Goal: Information Seeking & Learning: Learn about a topic

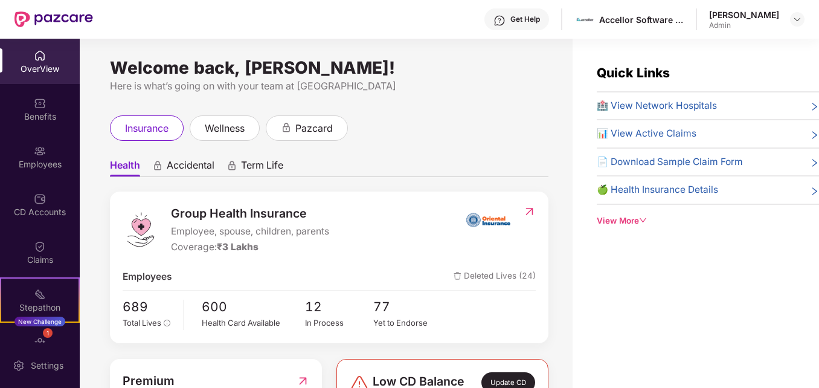
scroll to position [39, 0]
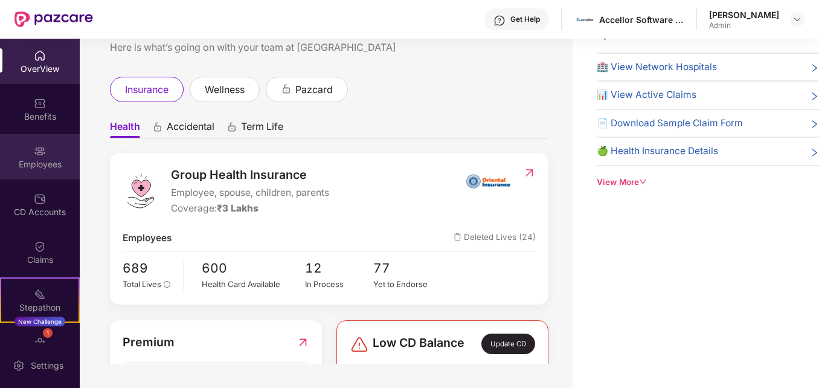
click at [9, 158] on div "Employees" at bounding box center [40, 164] width 80 height 12
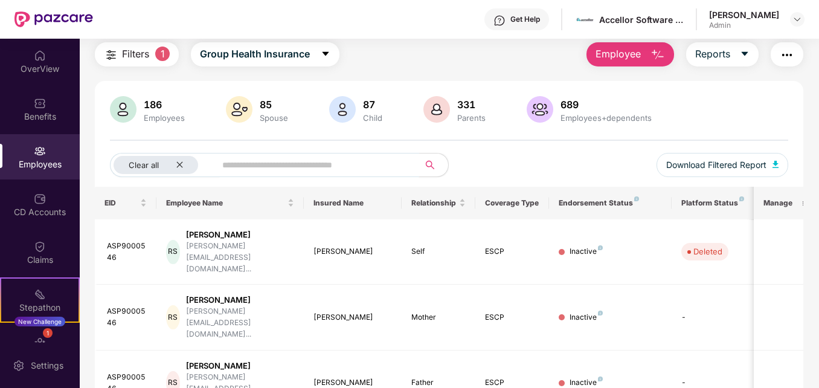
click at [287, 166] on input "text" at bounding box center [312, 165] width 180 height 18
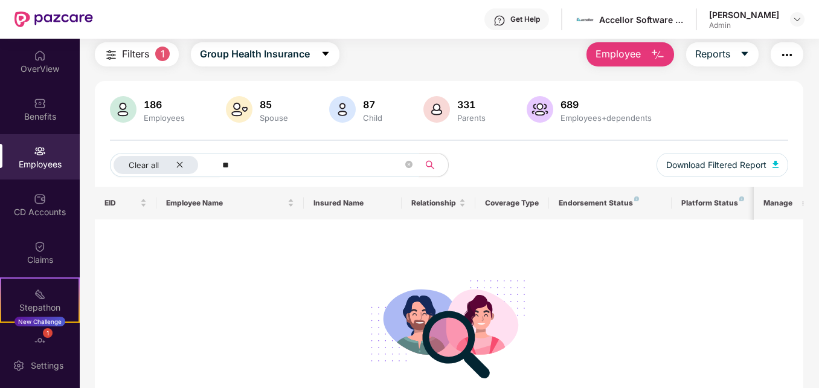
type input "*"
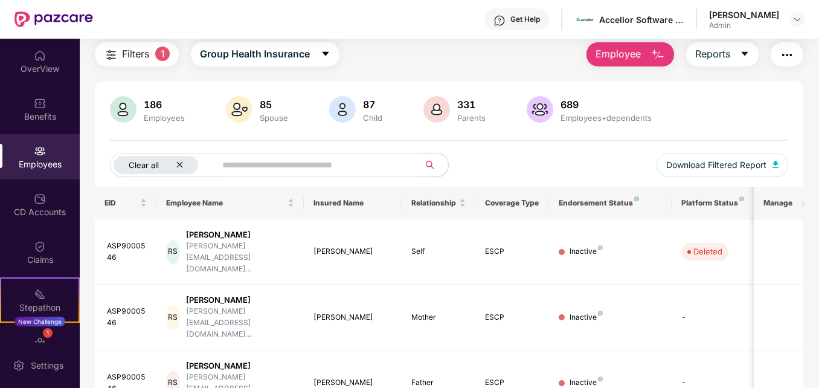
click at [176, 161] on icon "close" at bounding box center [180, 165] width 8 height 8
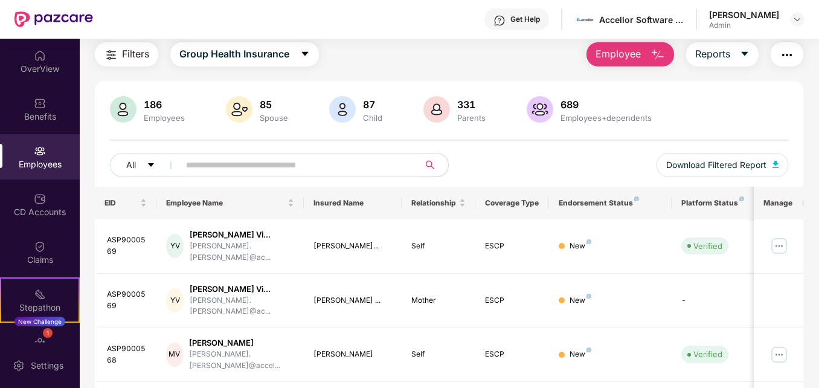
click at [227, 174] on span at bounding box center [294, 165] width 247 height 24
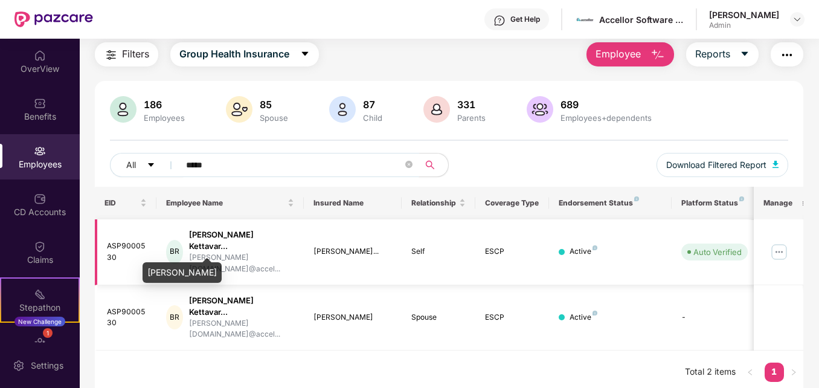
type input "*****"
click at [203, 238] on div "[PERSON_NAME] Kettavar..." at bounding box center [241, 240] width 105 height 23
click at [780, 244] on img at bounding box center [778, 251] width 19 height 19
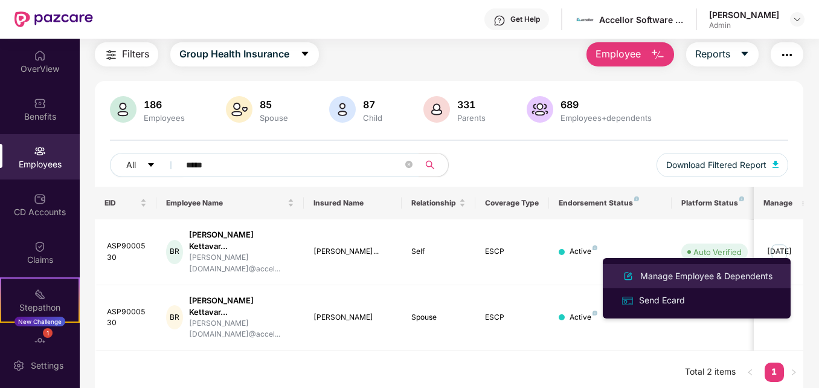
click at [699, 281] on div "Manage Employee & Dependents" at bounding box center [706, 275] width 137 height 13
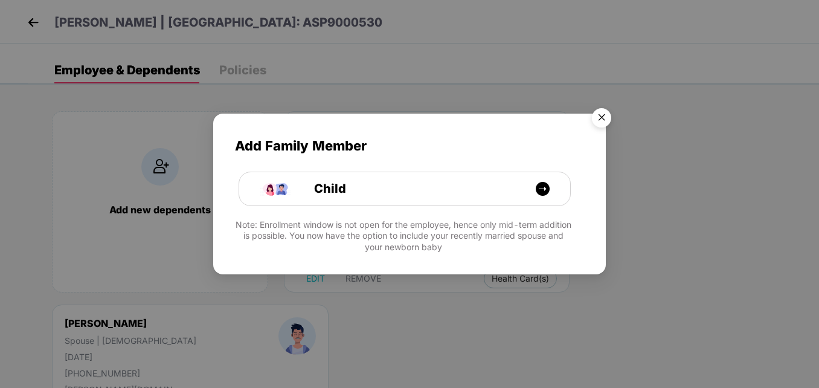
click at [600, 113] on img "Close" at bounding box center [601, 120] width 34 height 34
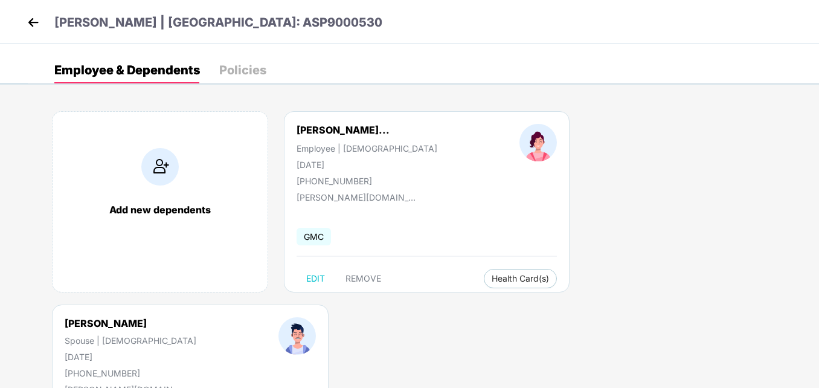
click at [246, 70] on div "Policies" at bounding box center [242, 70] width 47 height 12
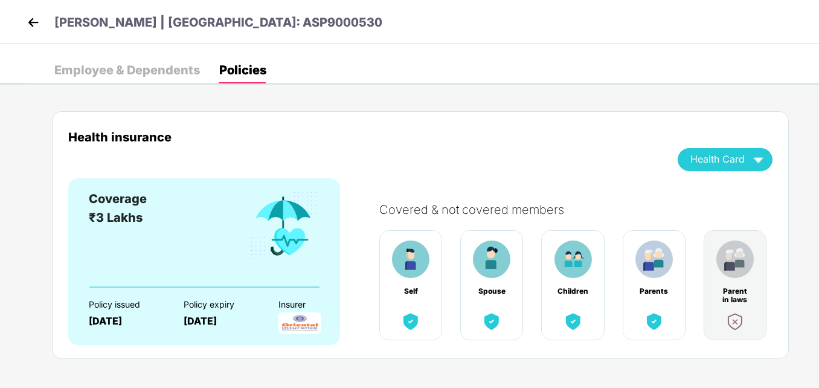
drag, startPoint x: 816, startPoint y: 213, endPoint x: 821, endPoint y: 234, distance: 21.1
click at [818, 234] on html "[PERSON_NAME] | EID: ASP9000530 Employee & Dependents Policies Add new dependen…" at bounding box center [409, 194] width 819 height 388
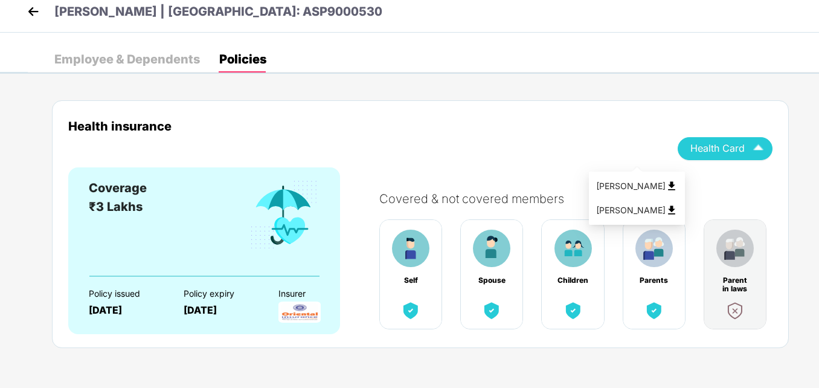
click at [749, 152] on img "button" at bounding box center [757, 148] width 21 height 21
click at [677, 211] on img at bounding box center [671, 210] width 12 height 12
click at [31, 13] on img at bounding box center [33, 11] width 18 height 18
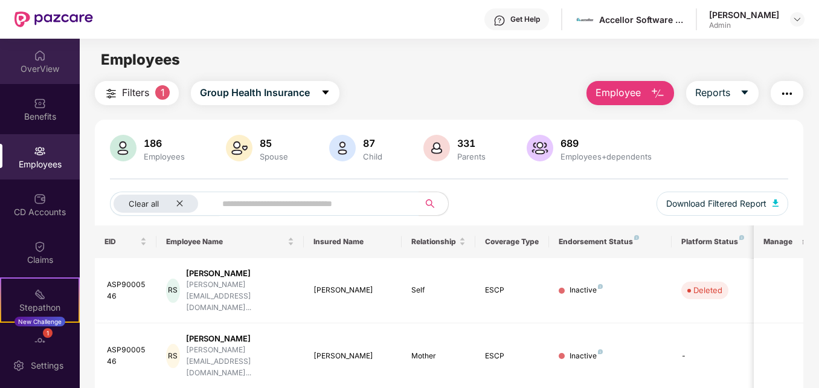
click at [50, 80] on div "OverView" at bounding box center [40, 61] width 80 height 45
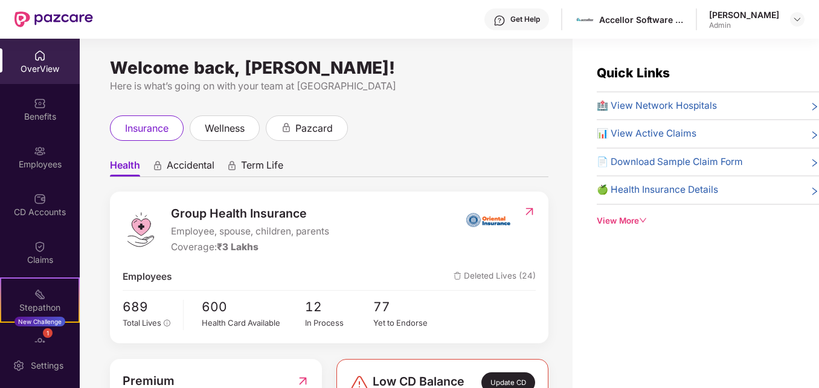
click at [208, 104] on div "Welcome back, [PERSON_NAME]! Here is what’s going on with your team at Pazcare …" at bounding box center [326, 220] width 493 height 363
click at [668, 267] on div "Quick Links 🏥 View Network Hospitals 📊 View Active Claims 📄 Download Sample Cla…" at bounding box center [695, 233] width 246 height 388
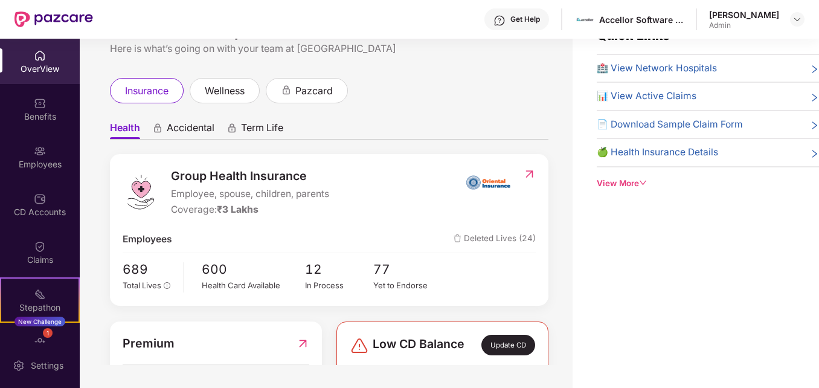
scroll to position [39, 0]
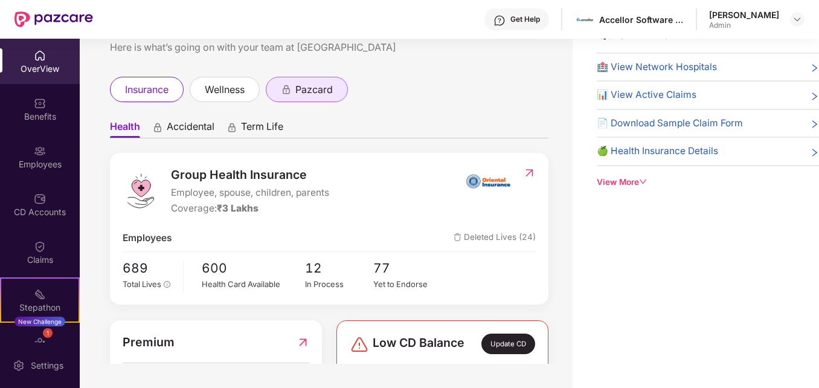
click at [322, 97] on span "pazcard" at bounding box center [313, 89] width 37 height 15
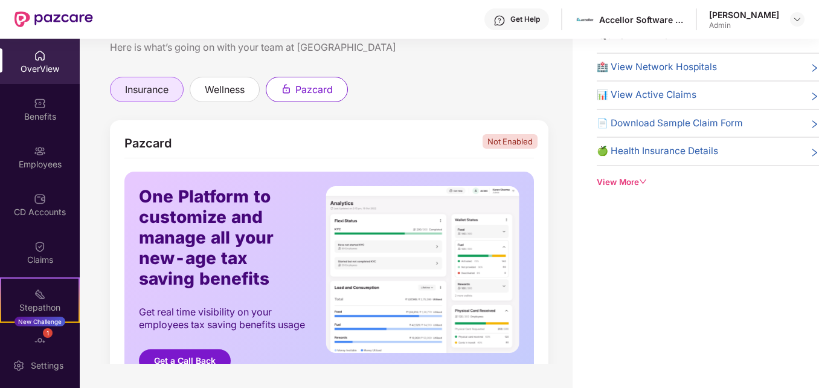
click at [156, 97] on span "insurance" at bounding box center [146, 89] width 43 height 15
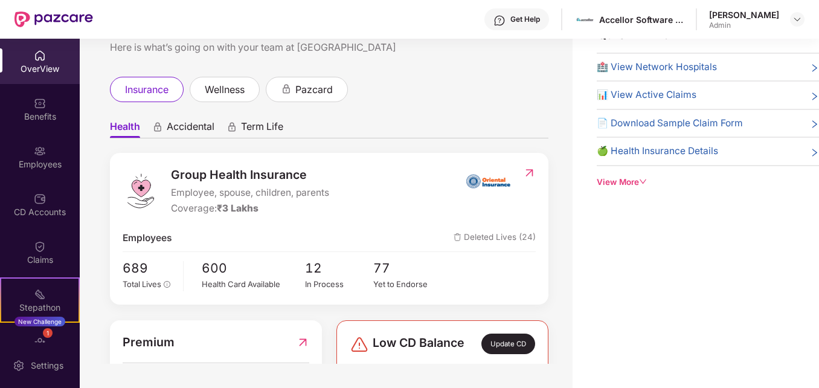
click at [220, 127] on ul "Health Accidental Term Life" at bounding box center [329, 126] width 438 height 24
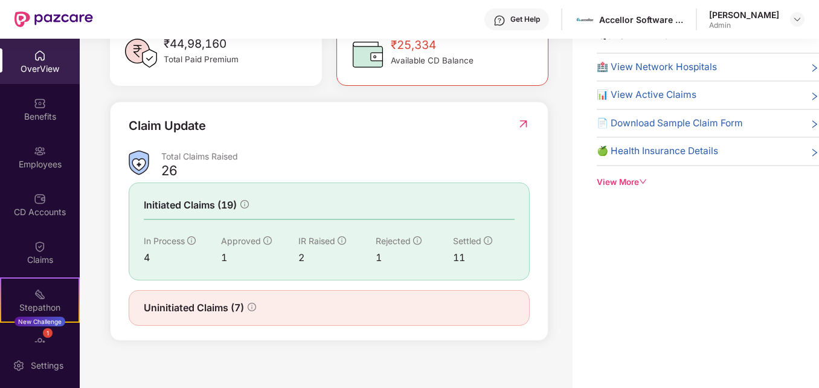
scroll to position [338, 0]
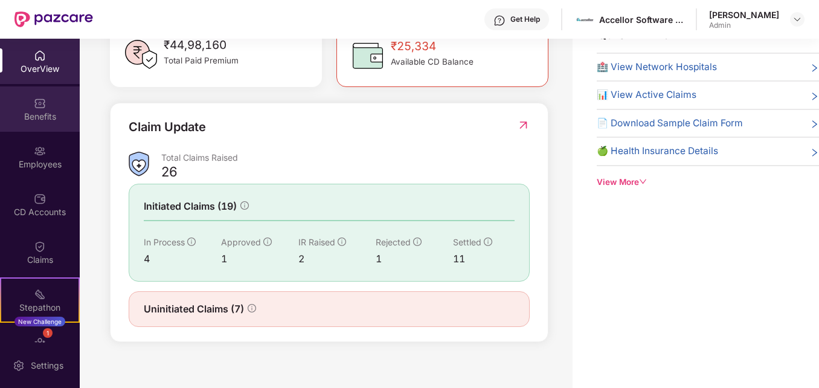
click at [42, 117] on div "Benefits" at bounding box center [40, 116] width 80 height 12
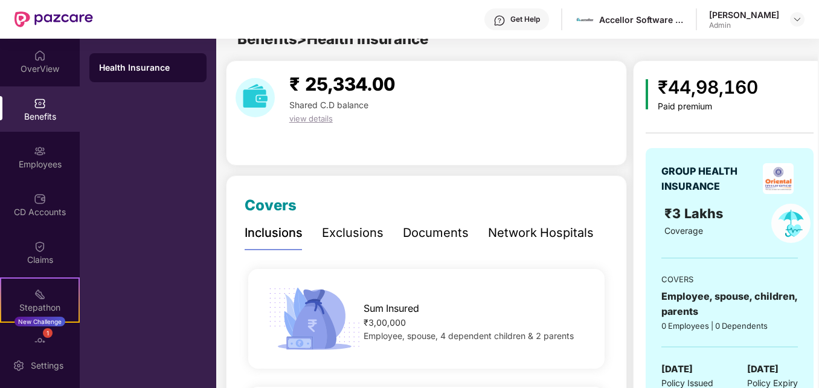
scroll to position [39, 0]
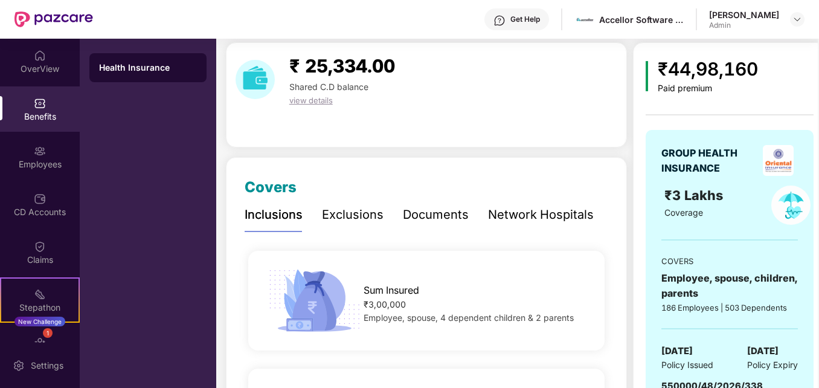
click at [120, 149] on div "Health Insurance" at bounding box center [148, 213] width 136 height 349
click at [129, 149] on div "Health Insurance" at bounding box center [148, 213] width 136 height 349
drag, startPoint x: 817, startPoint y: 75, endPoint x: 821, endPoint y: 91, distance: 16.0
click at [818, 91] on html "Get Help Accellor Software Pvt Ltd. [PERSON_NAME] Kettavarampalayam Radhakrishn…" at bounding box center [409, 194] width 819 height 388
drag, startPoint x: 819, startPoint y: 91, endPoint x: 767, endPoint y: 95, distance: 52.7
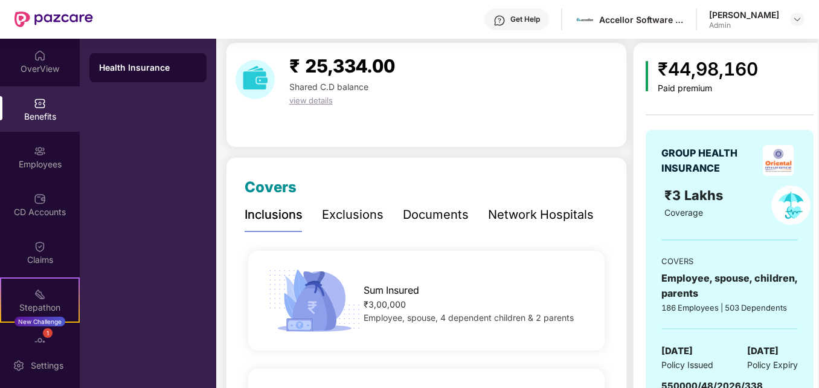
click at [767, 95] on div "₹44,98,160 Paid premium GROUP HEALTH INSURANCE ₹3 Lakhs Coverage COVERS Employe…" at bounding box center [729, 262] width 168 height 414
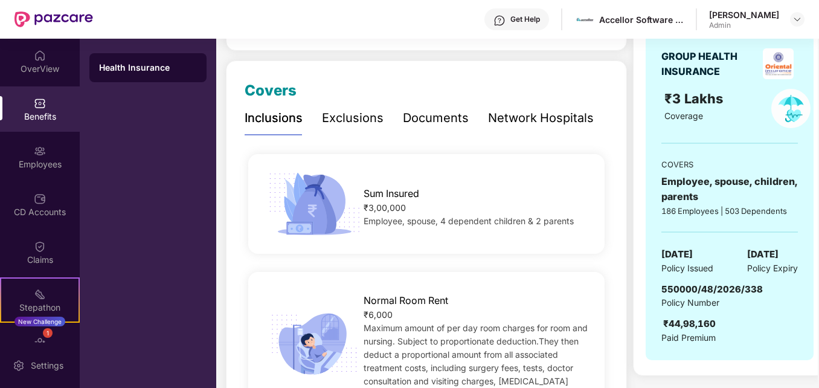
scroll to position [120, 0]
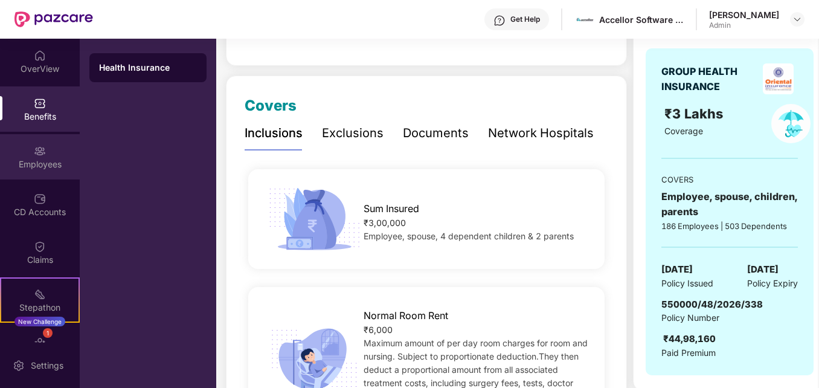
click at [48, 164] on div "Employees" at bounding box center [40, 164] width 80 height 12
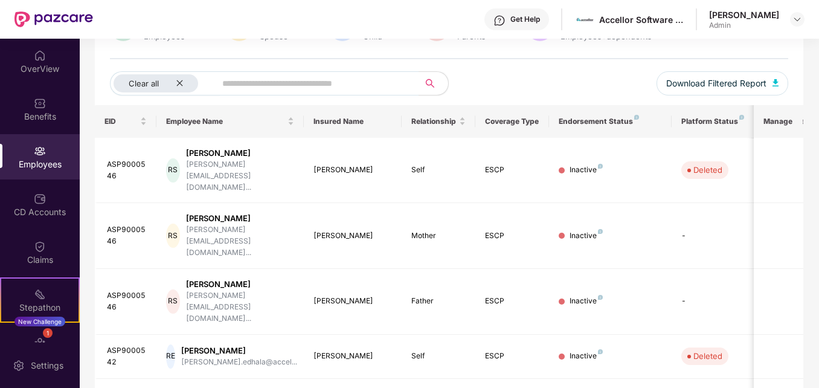
scroll to position [120, 0]
click at [3, 91] on div "Benefits" at bounding box center [40, 108] width 80 height 45
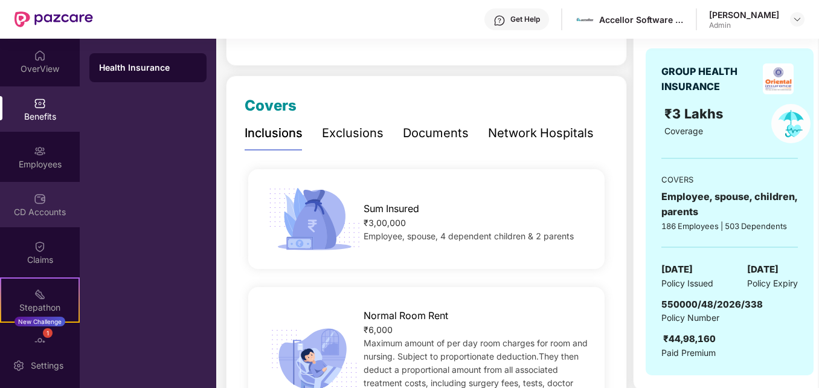
click at [44, 202] on div "CD Accounts" at bounding box center [40, 204] width 80 height 45
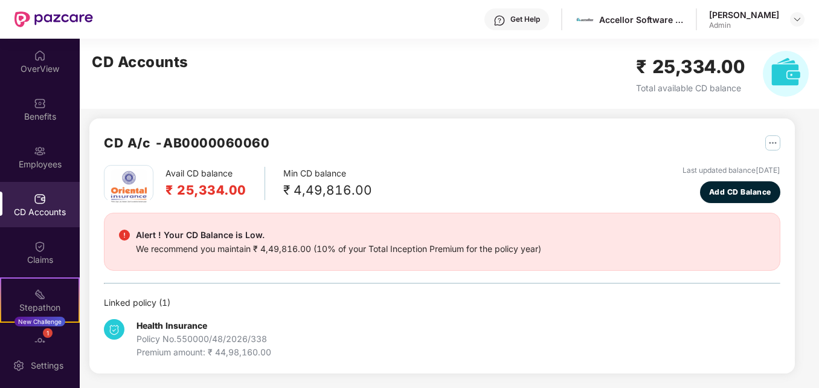
scroll to position [5, 0]
click at [136, 204] on img at bounding box center [128, 186] width 42 height 42
click at [36, 152] on img at bounding box center [40, 151] width 12 height 12
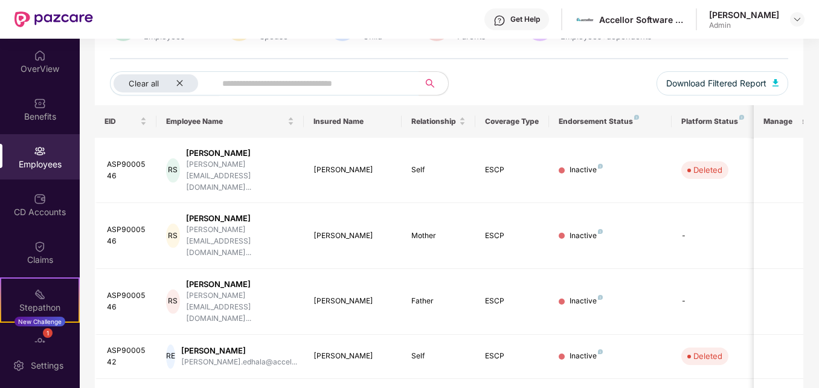
scroll to position [120, 0]
click at [34, 98] on img at bounding box center [40, 103] width 12 height 12
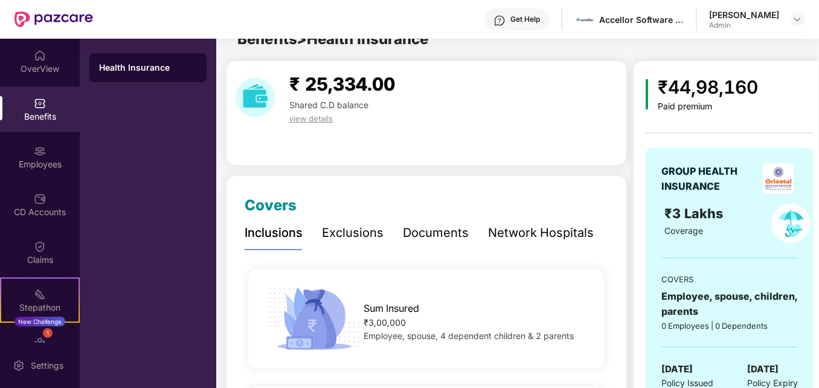
scroll to position [120, 0]
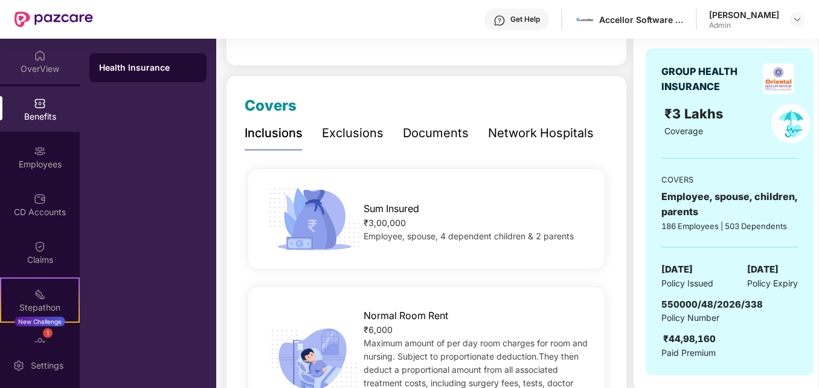
click at [45, 63] on div "OverView" at bounding box center [40, 69] width 80 height 12
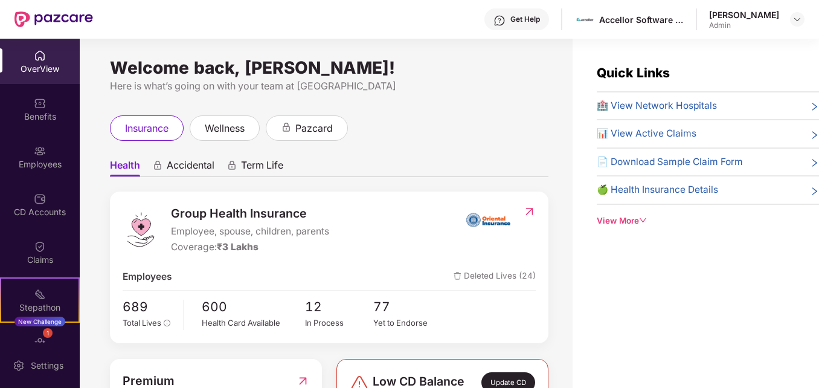
click at [813, 105] on icon "right" at bounding box center [815, 107] width 10 height 10
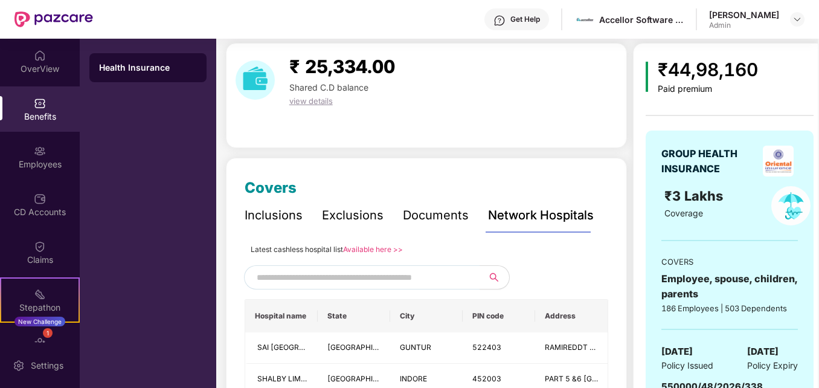
scroll to position [34, 0]
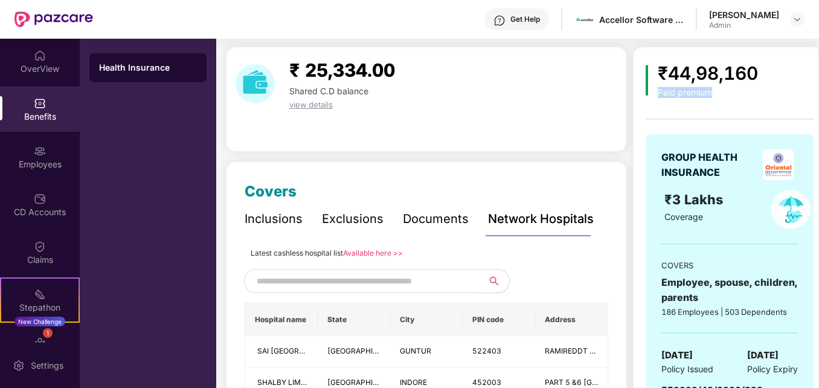
drag, startPoint x: 816, startPoint y: 78, endPoint x: 822, endPoint y: 102, distance: 24.3
click at [818, 102] on html "Get Help Accellor Software Pvt Ltd. [PERSON_NAME] Kettavarampalayam Radhakrishn…" at bounding box center [409, 194] width 819 height 388
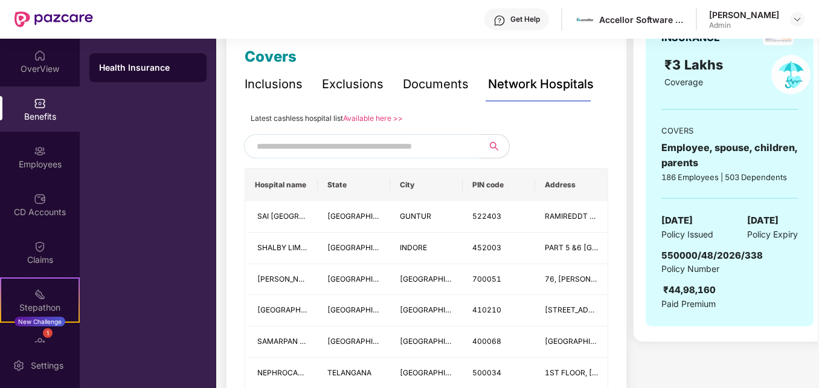
scroll to position [176, 0]
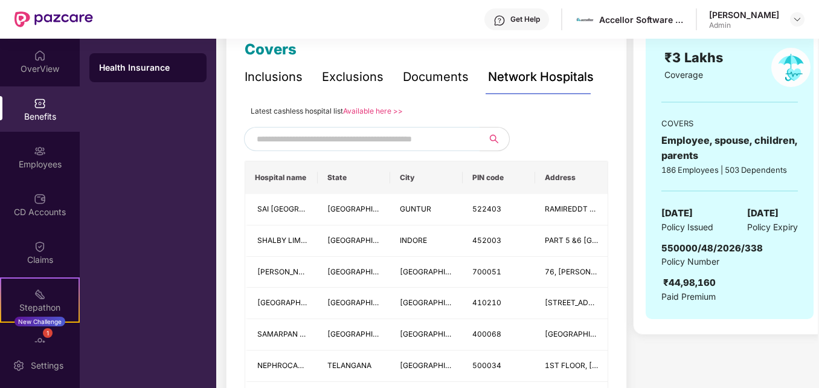
click at [450, 139] on input "text" at bounding box center [360, 139] width 206 height 18
type input "*********"
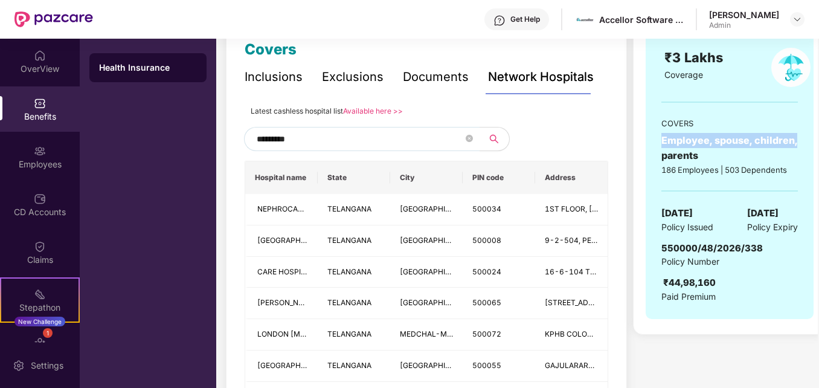
drag, startPoint x: 817, startPoint y: 123, endPoint x: 819, endPoint y: 138, distance: 15.3
click at [818, 138] on html "Get Help Accellor Software Pvt Ltd. [PERSON_NAME] Kettavarampalayam Radhakrishn…" at bounding box center [409, 194] width 819 height 388
click at [816, 161] on div "₹44,98,160 Paid premium GROUP HEALTH INSURANCE ₹3 Lakhs Coverage COVERS Employe…" at bounding box center [729, 120] width 193 height 430
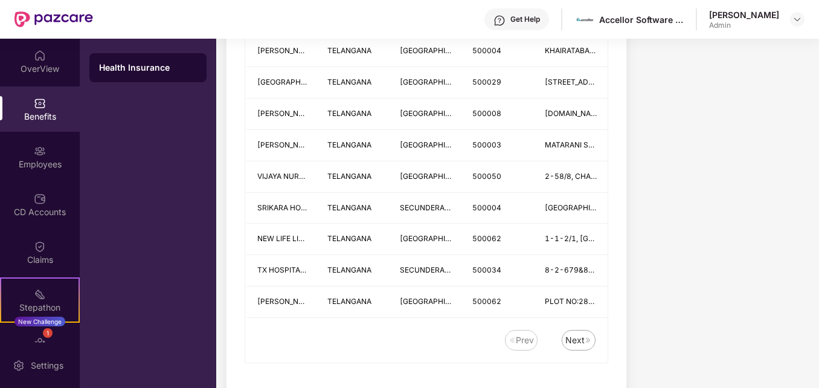
scroll to position [1649, 0]
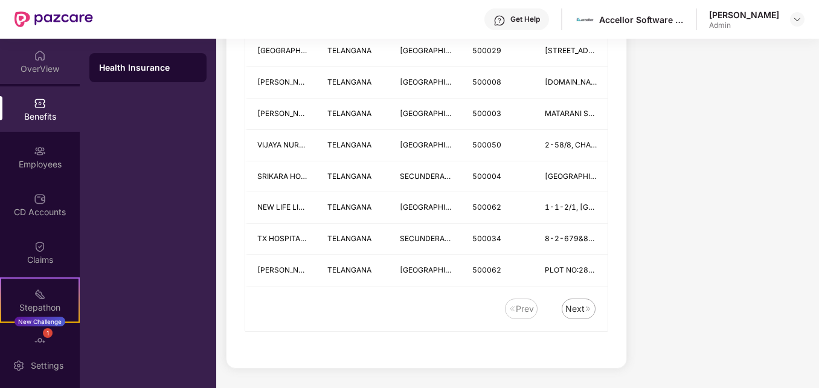
click at [23, 60] on div "OverView" at bounding box center [40, 61] width 80 height 45
